Goal: Navigation & Orientation: Go to known website

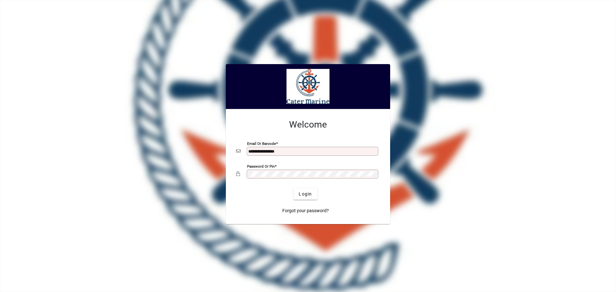
type input "**********"
click at [293, 188] on button "Login" at bounding box center [304, 194] width 23 height 12
